Goal: Book appointment/travel/reservation

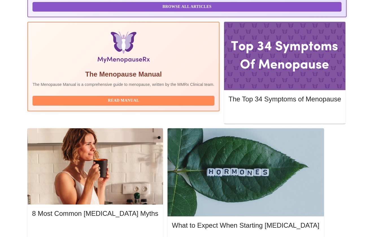
scroll to position [168, 0]
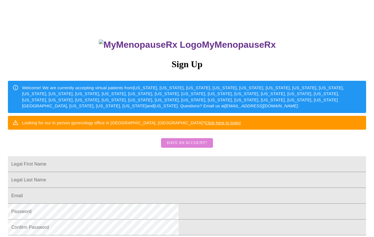
click at [191, 147] on span "Have an account?" at bounding box center [187, 143] width 40 height 7
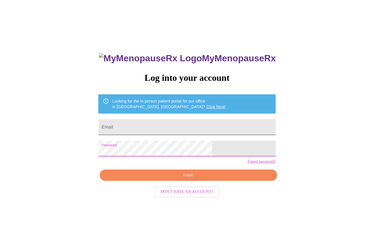
click at [167, 123] on input "Email" at bounding box center [187, 127] width 178 height 16
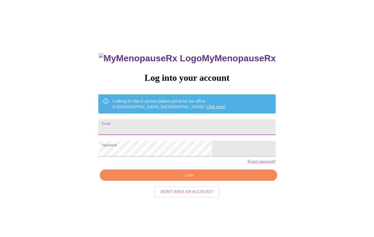
type input "[EMAIL_ADDRESS][DOMAIN_NAME]"
click at [167, 179] on span "Login" at bounding box center [188, 175] width 165 height 7
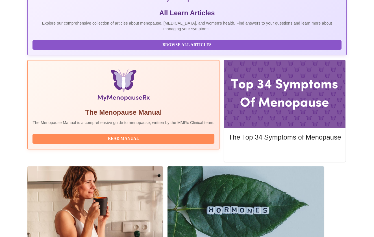
scroll to position [130, 0]
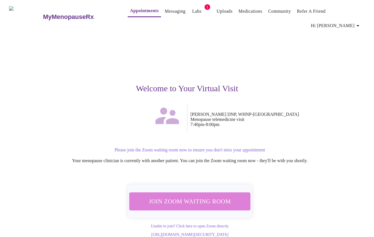
click at [212, 196] on span "Join Zoom Waiting Room" at bounding box center [190, 201] width 107 height 10
click at [196, 196] on span "Join Zoom Waiting Room" at bounding box center [190, 201] width 106 height 10
